Goal: Information Seeking & Learning: Learn about a topic

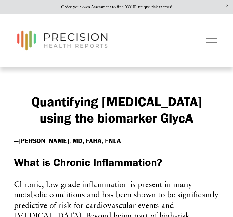
click at [104, 111] on strong "Quantifying Systemic Inflammation using the biomarker GlycA" at bounding box center [118, 109] width 174 height 33
click at [102, 107] on strong "Quantifying Systemic Inflammation using the biomarker GlycA" at bounding box center [118, 109] width 174 height 33
drag, startPoint x: 102, startPoint y: 107, endPoint x: 120, endPoint y: 132, distance: 31.0
click at [120, 126] on strong "Quantifying Systemic Inflammation using the biomarker GlycA" at bounding box center [118, 109] width 174 height 33
copy strong "Quantifying Systemic Inflammation using the biomarker GlycA"
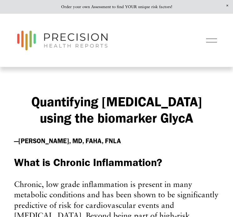
click at [213, 41] on div at bounding box center [211, 40] width 11 height 11
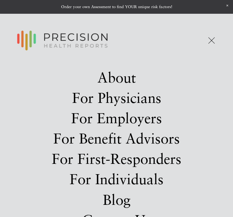
click at [126, 81] on link "About" at bounding box center [116, 77] width 38 height 14
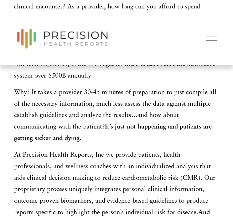
scroll to position [378, 0]
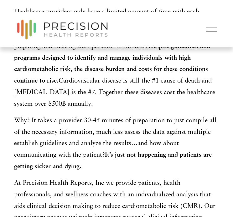
click at [207, 35] on div "About For Physicians For Employers For Benefit Advisors For First-Responders Fo…" at bounding box center [116, 29] width 205 height 25
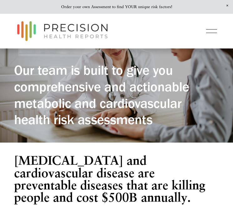
scroll to position [0, 0]
click at [207, 35] on div at bounding box center [211, 31] width 11 height 11
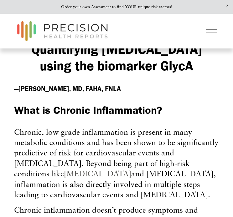
scroll to position [39, 0]
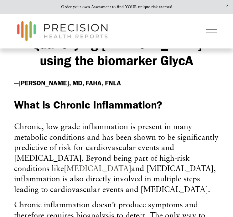
click at [181, 65] on strong "Quantifying [MEDICAL_DATA] using the biomarker GlycA" at bounding box center [118, 52] width 174 height 33
drag, startPoint x: 181, startPoint y: 65, endPoint x: 127, endPoint y: 80, distance: 55.8
click at [127, 68] on strong "Quantifying [MEDICAL_DATA] using the biomarker GlycA" at bounding box center [118, 52] width 174 height 33
copy strong "biomarker GlycA"
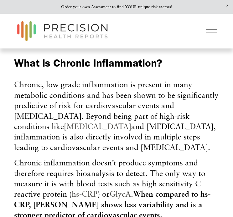
scroll to position [93, 0]
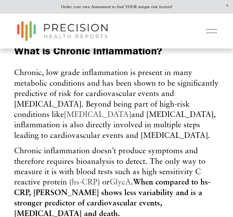
click at [23, 57] on span "What is Chronic Inflammation?" at bounding box center [88, 50] width 148 height 13
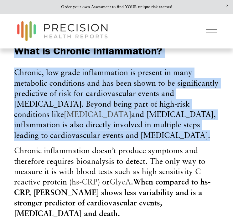
drag, startPoint x: 25, startPoint y: 64, endPoint x: 97, endPoint y: 148, distance: 110.6
click at [97, 148] on div "What is Chronic Inflammation? Chronic, low grade inflammation is present in man…" at bounding box center [116, 196] width 205 height 305
copy div "What is Chronic Inflammation? Chronic, low grade inflammation is present in man…"
